Goal: Information Seeking & Learning: Find specific fact

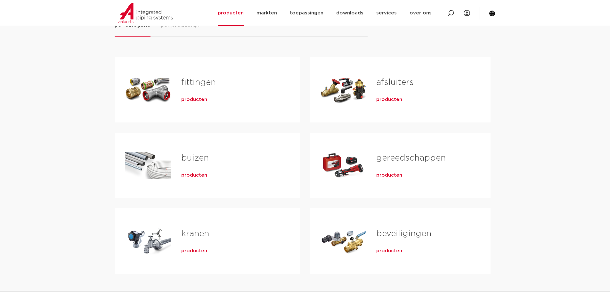
scroll to position [128, 0]
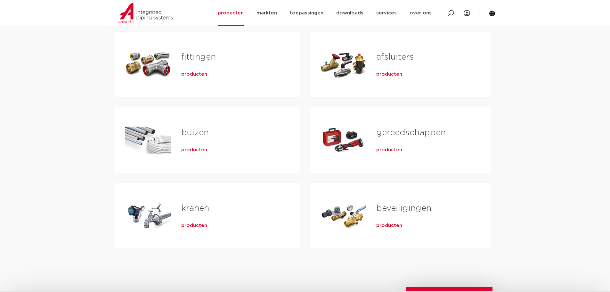
click at [199, 53] on link "fittingen" at bounding box center [198, 57] width 35 height 8
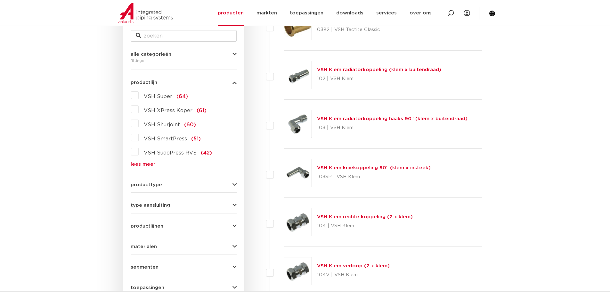
scroll to position [160, 0]
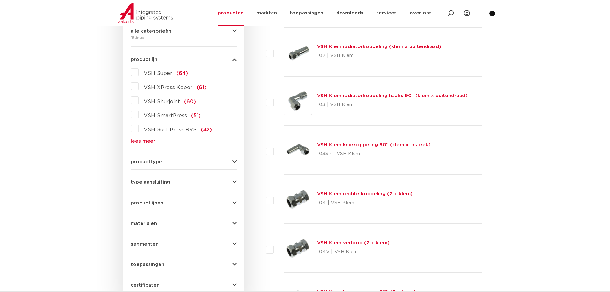
click at [149, 139] on link "lees meer" at bounding box center [184, 141] width 106 height 5
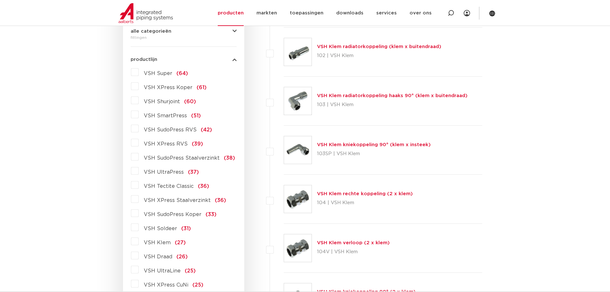
click at [139, 255] on label "VSH Draad (26)" at bounding box center [163, 255] width 49 height 10
click at [0, 0] on input "VSH Draad (26)" at bounding box center [0, 0] width 0 height 0
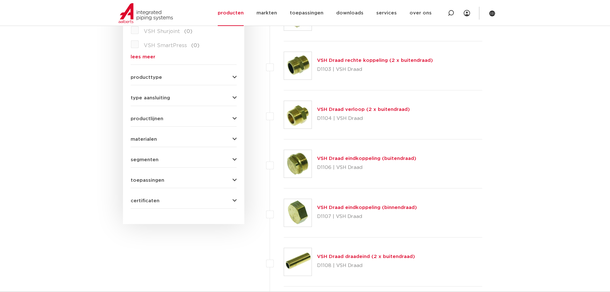
scroll to position [256, 0]
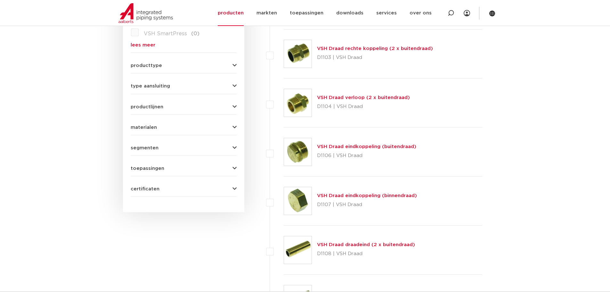
click at [385, 99] on link "VSH Draad verloop (2 x buitendraad)" at bounding box center [363, 97] width 93 height 5
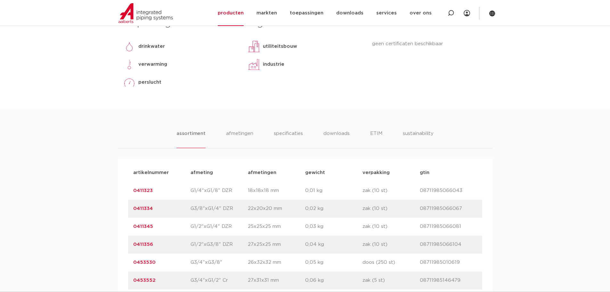
scroll to position [288, 0]
drag, startPoint x: 158, startPoint y: 225, endPoint x: 130, endPoint y: 224, distance: 28.2
click at [130, 224] on div "artikelnummer 0411345 afmeting G1/2"xG1/4" DZR afmetingen 25x25x25 mm gewicht 0…" at bounding box center [305, 226] width 354 height 18
copy link "0411345"
